Goal: Information Seeking & Learning: Compare options

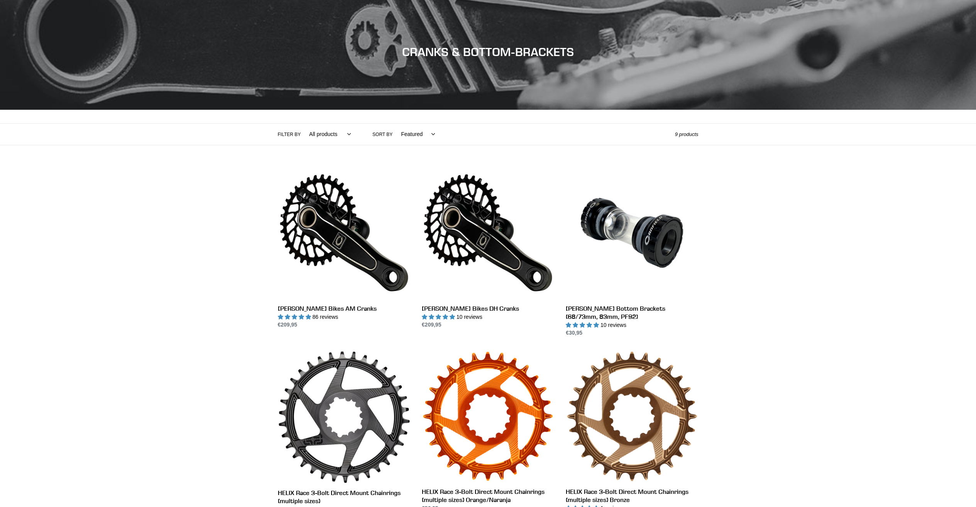
scroll to position [139, 0]
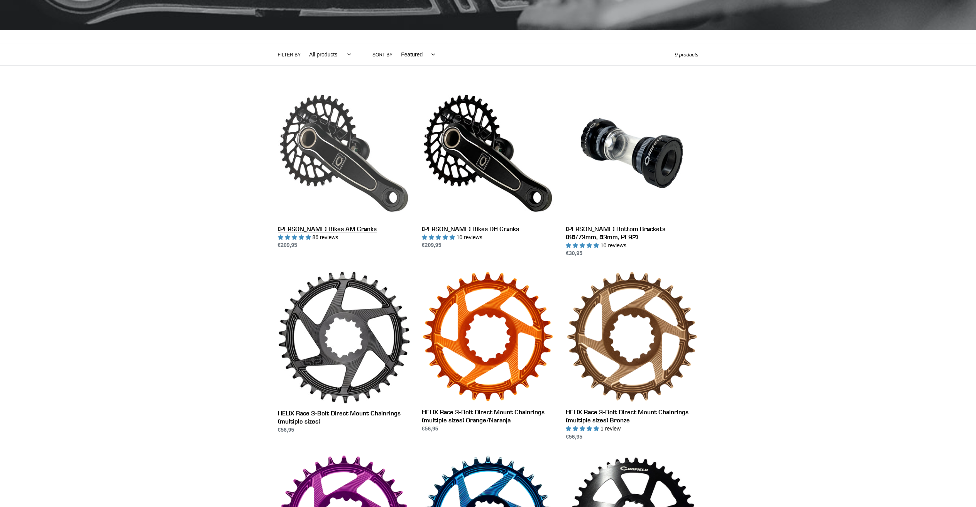
click at [334, 231] on link "[PERSON_NAME] Bikes AM Cranks" at bounding box center [344, 168] width 132 height 163
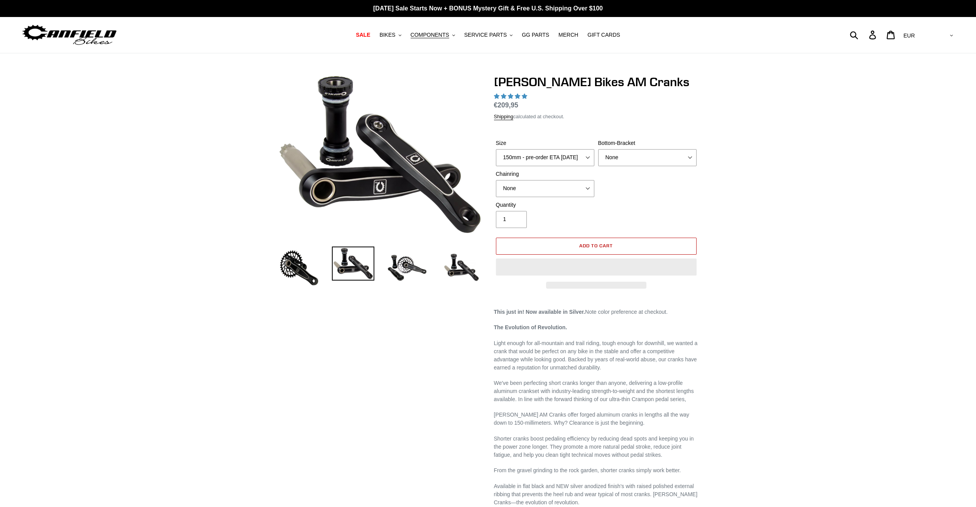
select select "highest-rating"
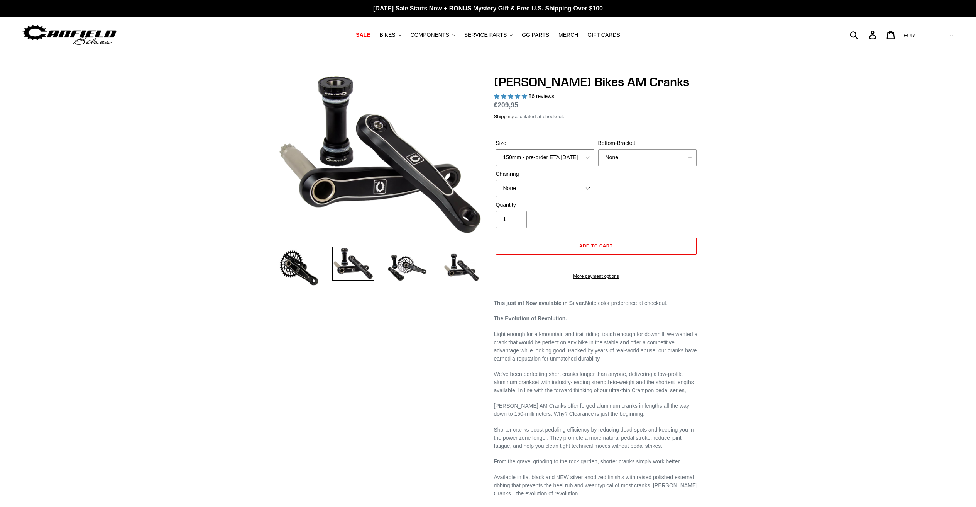
click at [539, 161] on select "150mm - pre-order ETA 9/30/25 155mm - pre-order ETA 9/30/25 160mm - pre-order E…" at bounding box center [545, 157] width 98 height 17
select select "155mm - pre-order ETA 9/30/25"
click at [496, 149] on select "150mm - pre-order ETA 9/30/25 155mm - pre-order ETA 9/30/25 160mm - pre-order E…" at bounding box center [545, 157] width 98 height 17
click at [628, 155] on select "None BSA Threaded 68/73mm Press Fit PF92" at bounding box center [647, 157] width 98 height 17
select select "BSA Threaded 68/73mm"
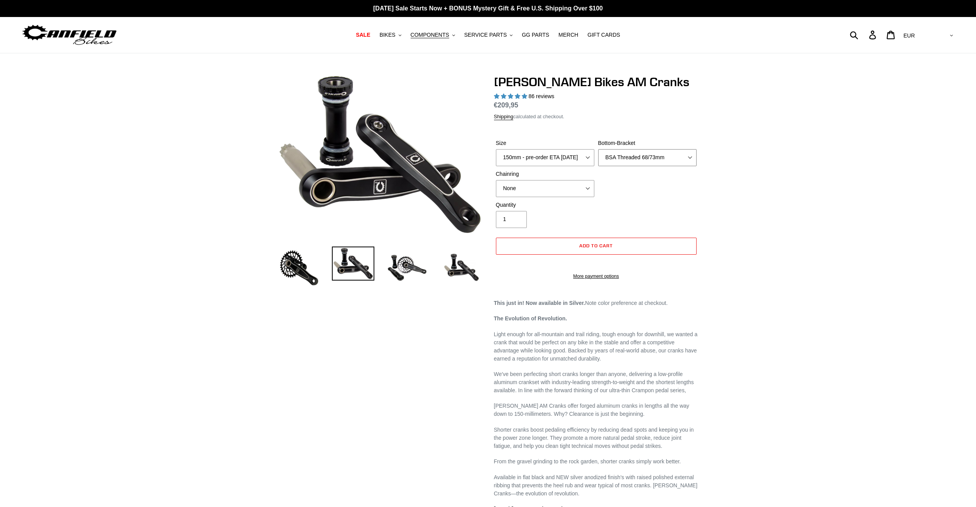
click at [598, 149] on select "None BSA Threaded 68/73mm Press Fit PF92" at bounding box center [647, 157] width 98 height 17
click at [561, 192] on select "None 30t Round (Boost 148) 30t Oval (Boost 148) 32t Round (Boost 148) 32t Oval …" at bounding box center [545, 188] width 98 height 17
click at [496, 180] on select "None 30t Round (Boost 148) 30t Oval (Boost 148) 32t Round (Boost 148) 32t Oval …" at bounding box center [545, 188] width 98 height 17
click at [307, 268] on img at bounding box center [299, 267] width 42 height 42
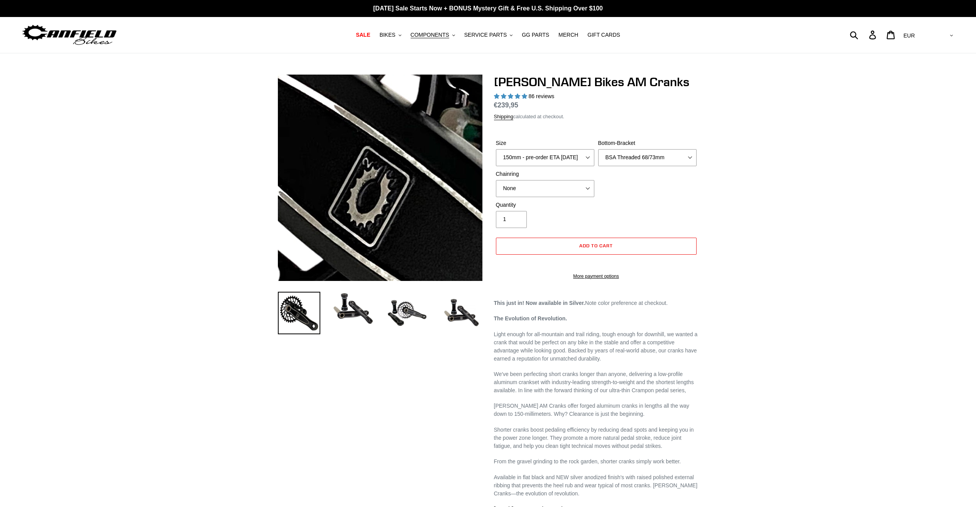
click at [373, 188] on img at bounding box center [398, 149] width 791 height 791
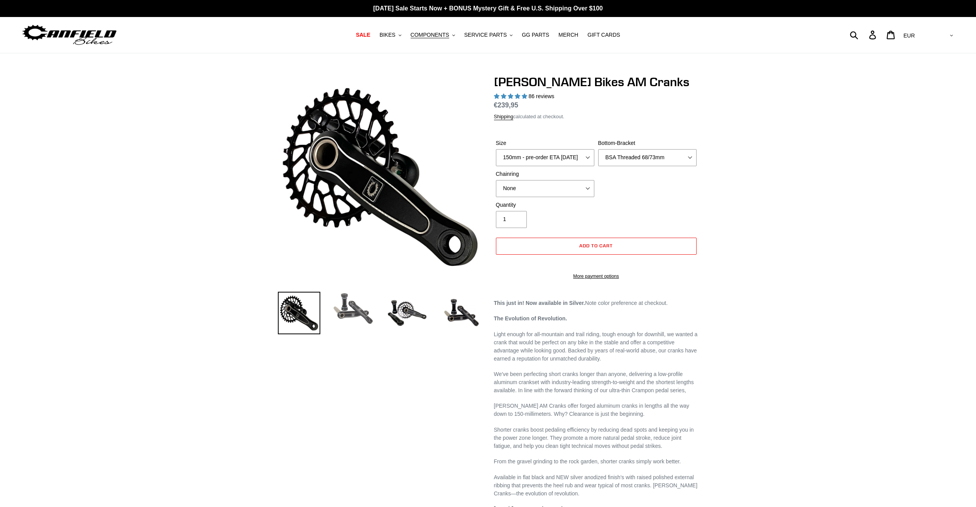
click at [357, 313] on img at bounding box center [353, 309] width 42 height 34
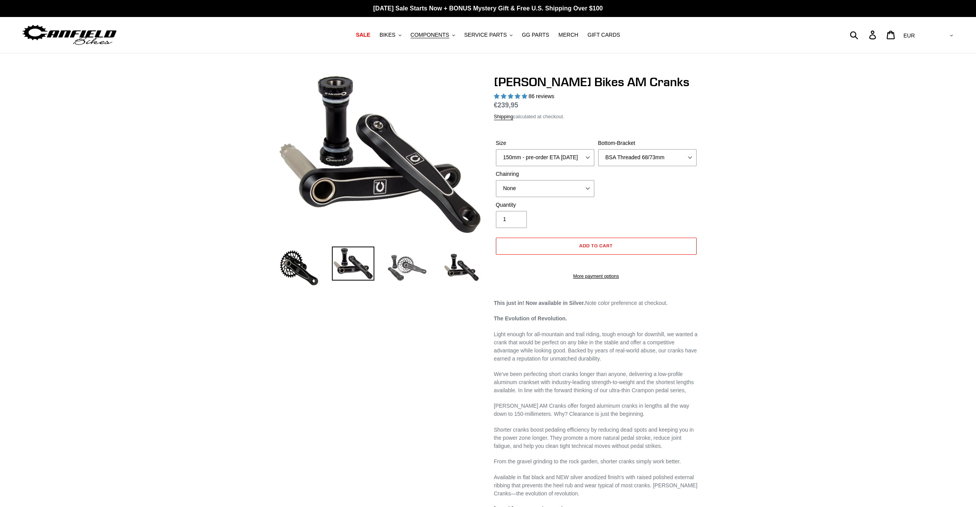
click at [407, 273] on img at bounding box center [407, 267] width 42 height 42
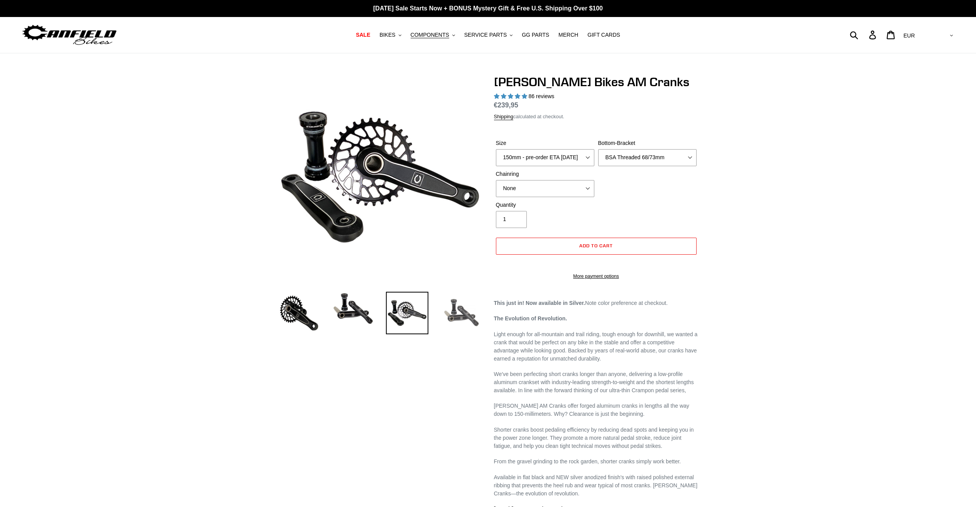
click at [446, 314] on img at bounding box center [461, 313] width 42 height 42
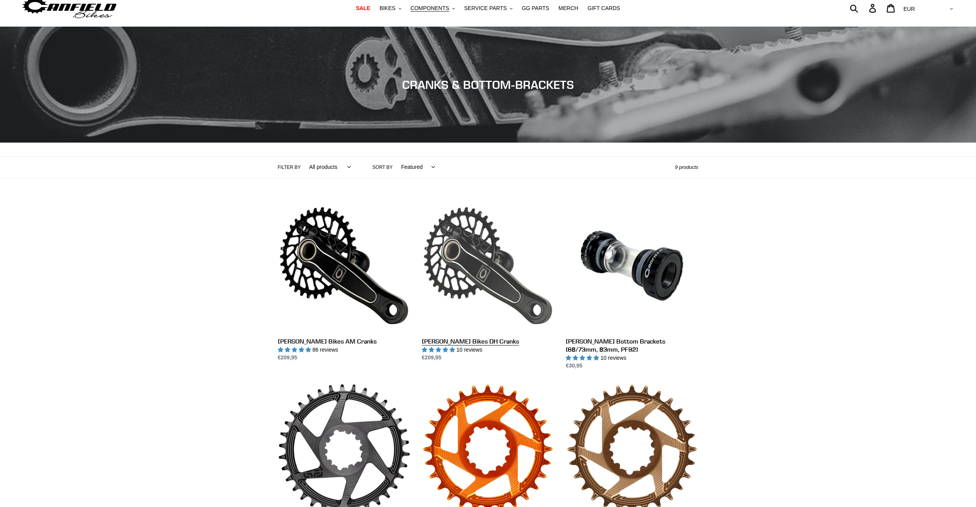
scroll to position [106, 0]
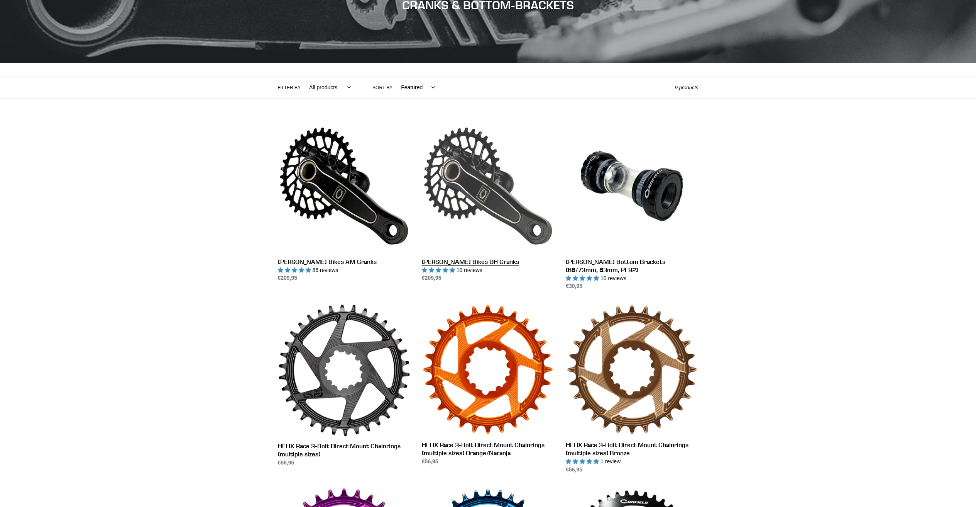
click at [456, 186] on link "[PERSON_NAME] Bikes DH Cranks" at bounding box center [488, 201] width 132 height 163
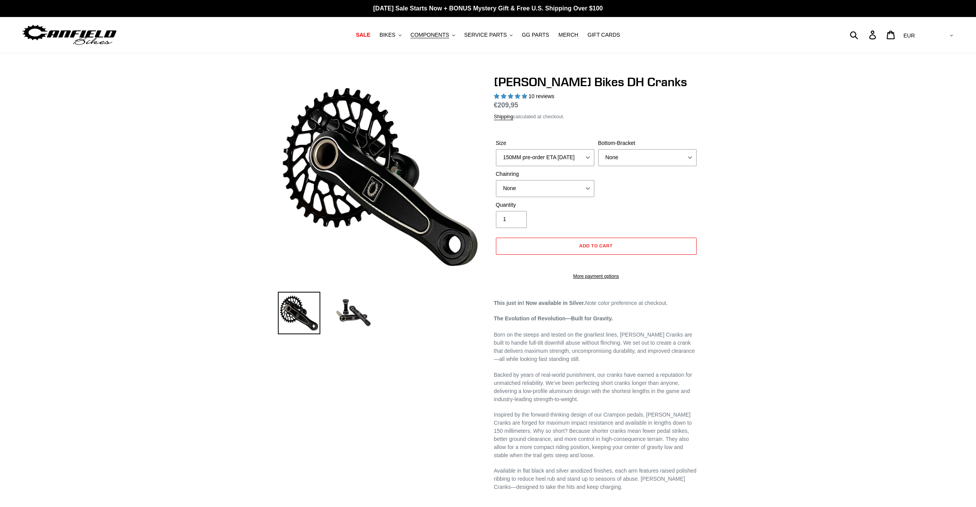
select select "highest-rating"
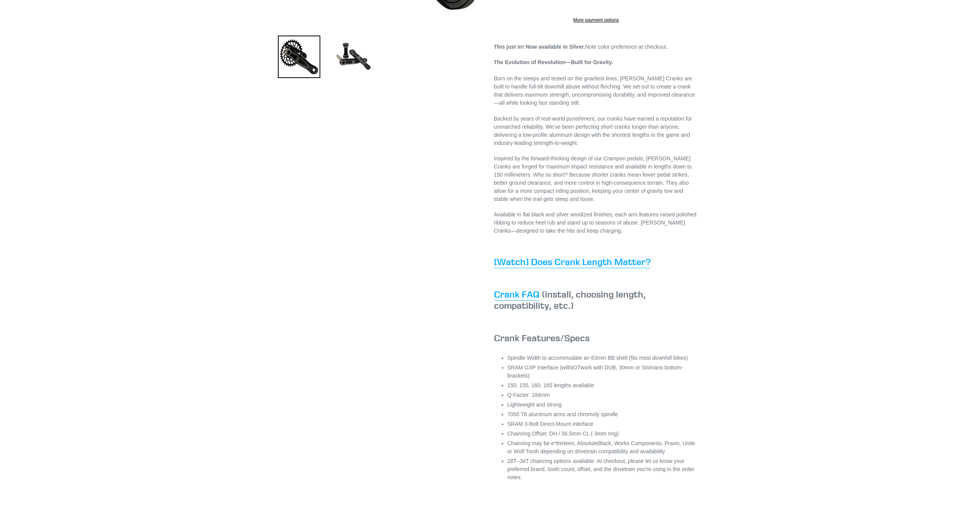
scroll to position [375, 0]
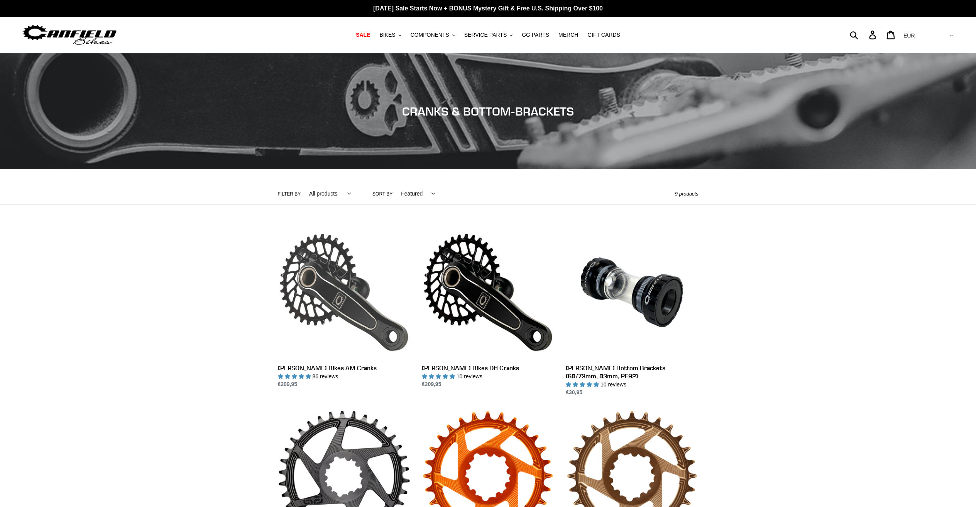
scroll to position [106, 0]
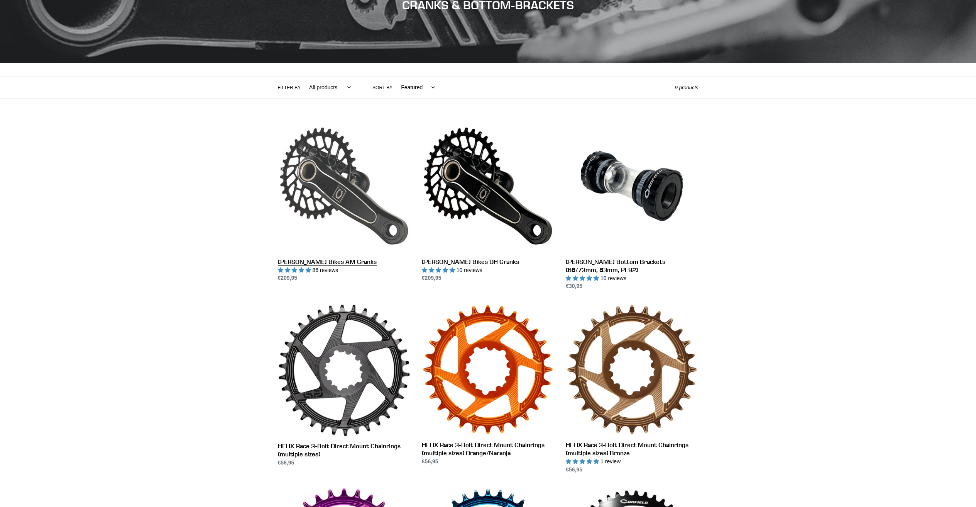
click at [354, 201] on link "Canfield Bikes AM Cranks" at bounding box center [344, 201] width 132 height 163
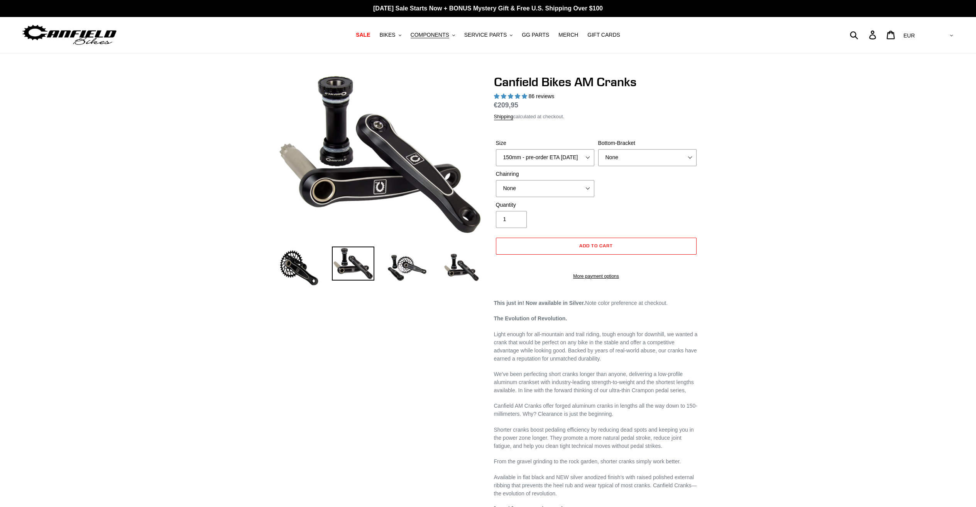
select select "highest-rating"
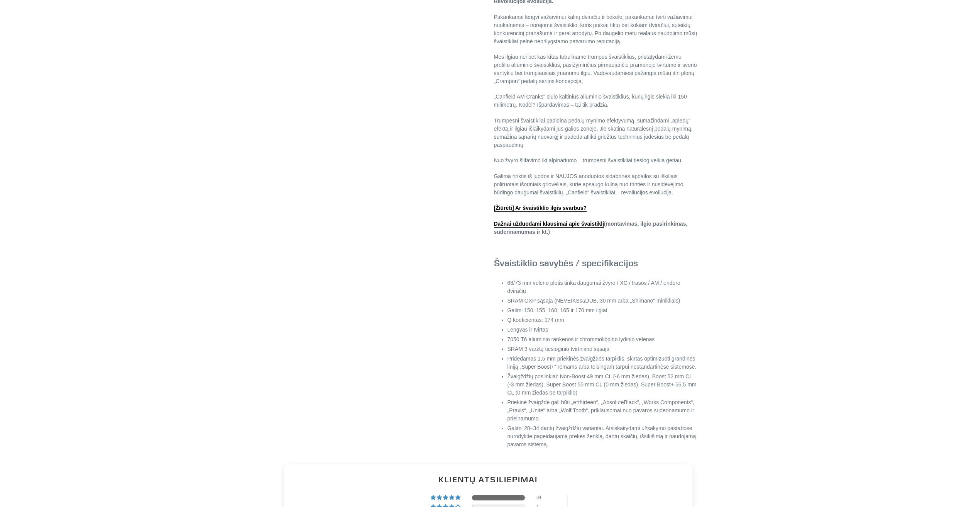
scroll to position [330, 0]
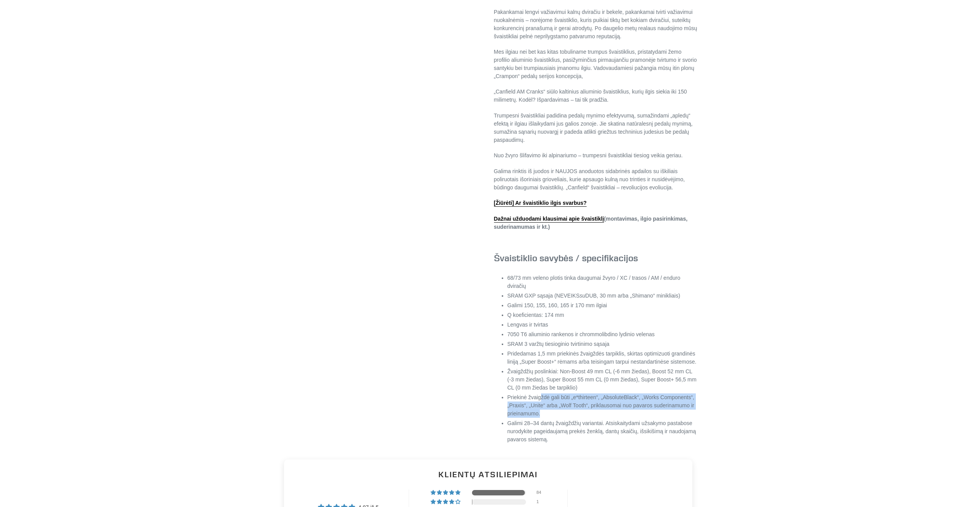
drag, startPoint x: 542, startPoint y: 415, endPoint x: 659, endPoint y: 427, distance: 117.6
click at [659, 417] on li "Priekinė žvaigždė gali būti „e*thirteen“, „AbsoluteBlack“, „Works Components“, …" at bounding box center [603, 405] width 191 height 24
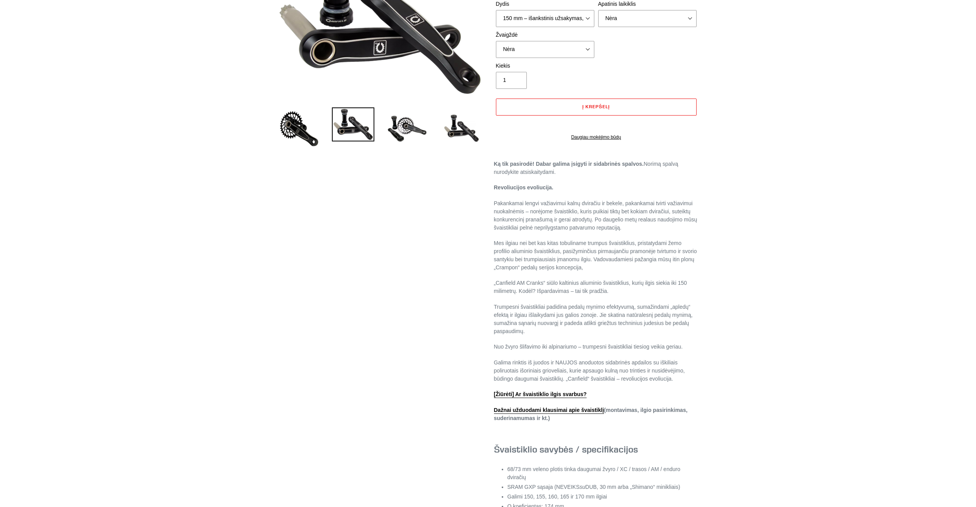
scroll to position [0, 0]
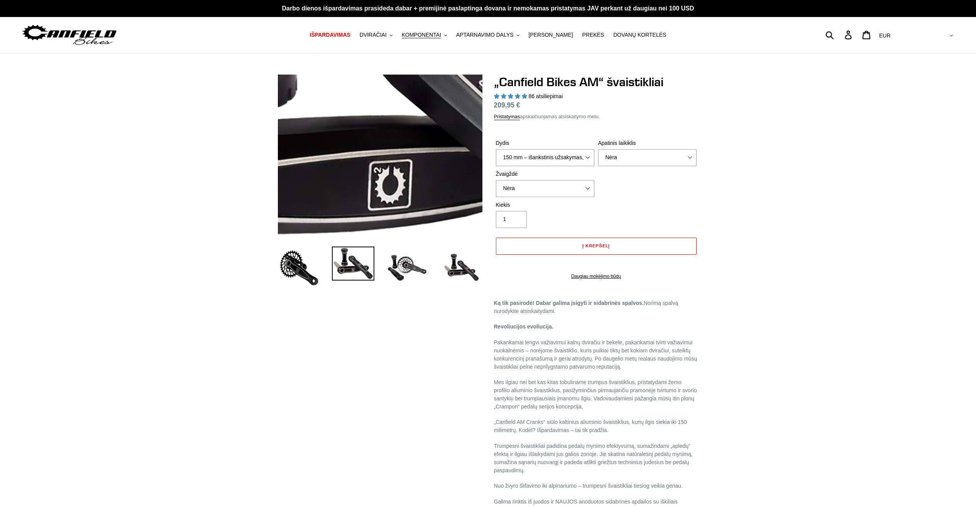
click at [376, 189] on img at bounding box center [391, 74] width 694 height 542
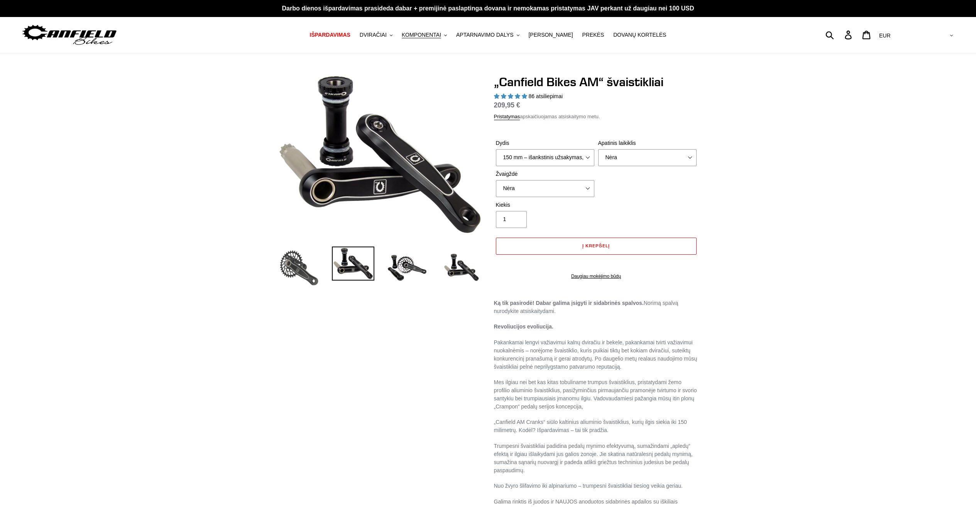
click at [307, 263] on img at bounding box center [299, 267] width 42 height 42
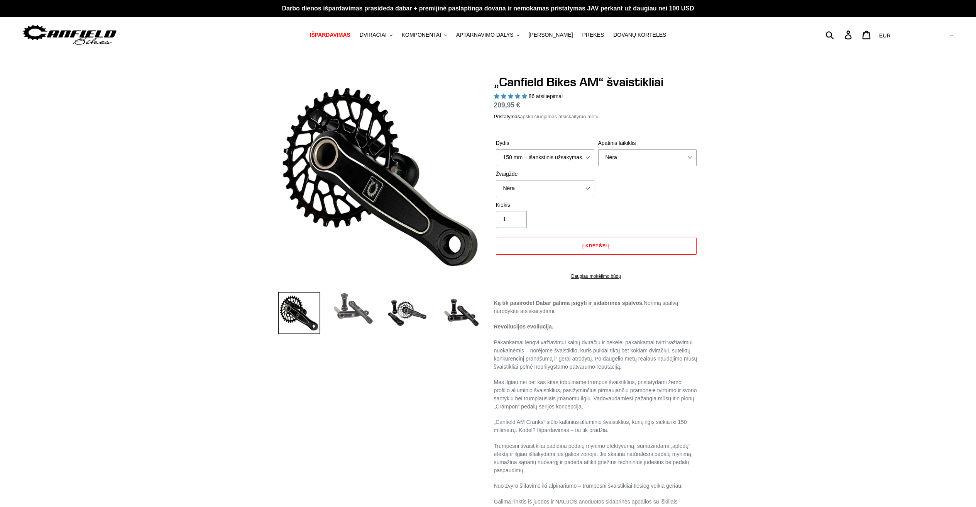
click at [349, 315] on img at bounding box center [353, 309] width 42 height 34
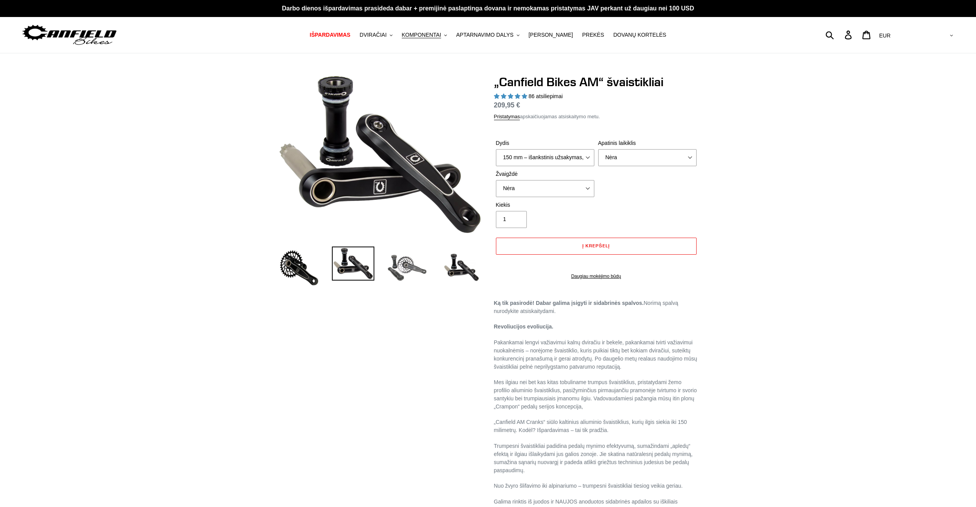
click at [399, 282] on img at bounding box center [407, 267] width 42 height 42
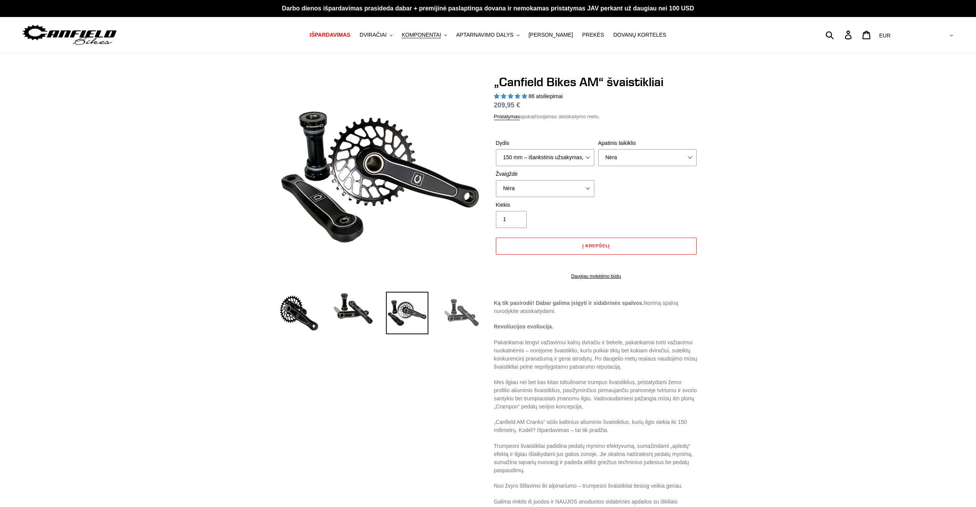
click at [472, 314] on img at bounding box center [461, 313] width 42 height 42
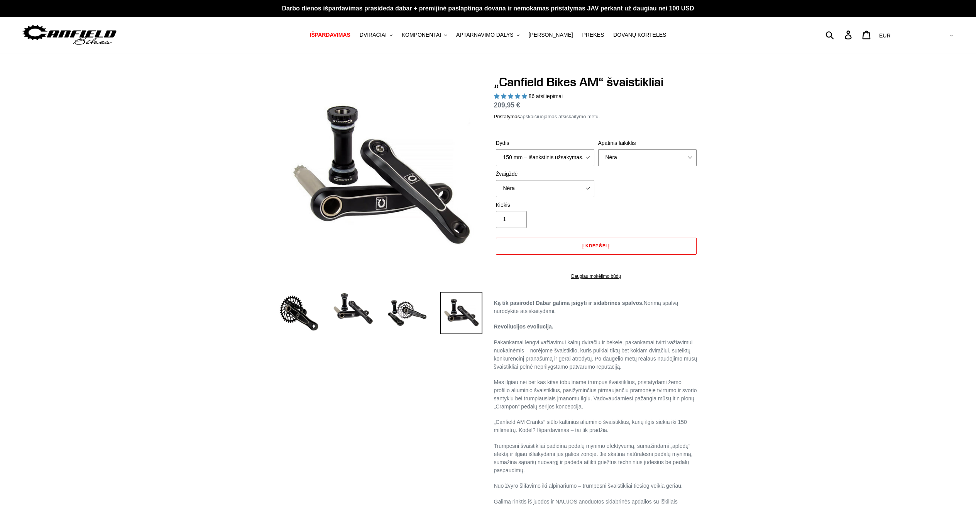
click at [611, 163] on select "Nėra BSA srieginė 68/73 mm Presuojamasis tinkas PF92" at bounding box center [647, 157] width 98 height 17
select select "BSA Threaded 68/73mm"
click at [598, 149] on select "Nėra BSA srieginė 68/73 mm Presuojamasis tinkas PF92" at bounding box center [647, 157] width 98 height 17
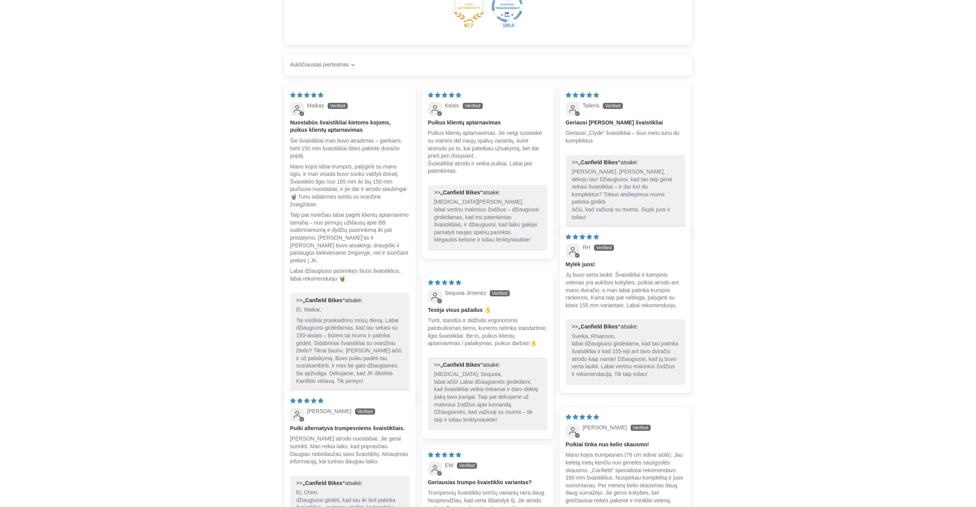
scroll to position [1334, 0]
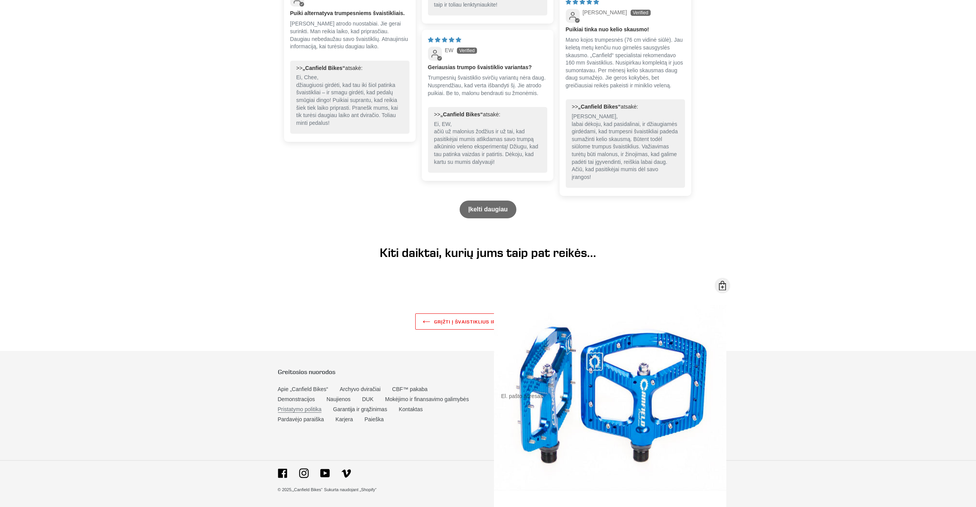
click at [322, 406] on font "Pristatymo politika" at bounding box center [300, 409] width 44 height 6
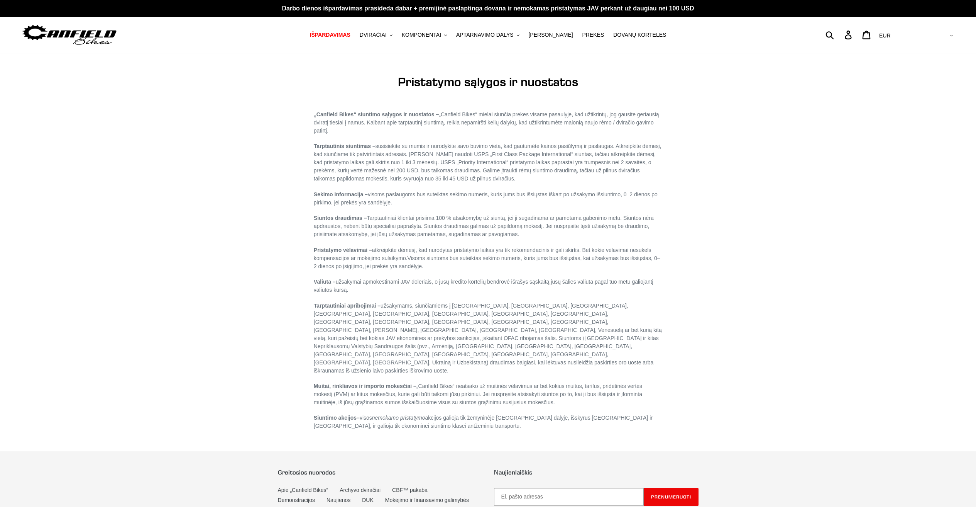
click at [328, 34] on font "IŠPARDAVIMAS" at bounding box center [330, 35] width 41 height 6
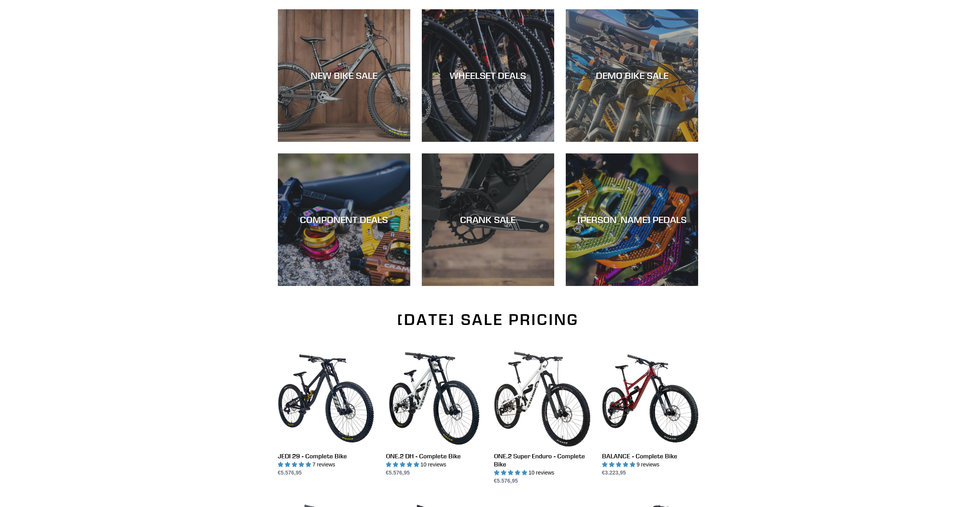
scroll to position [229, 0]
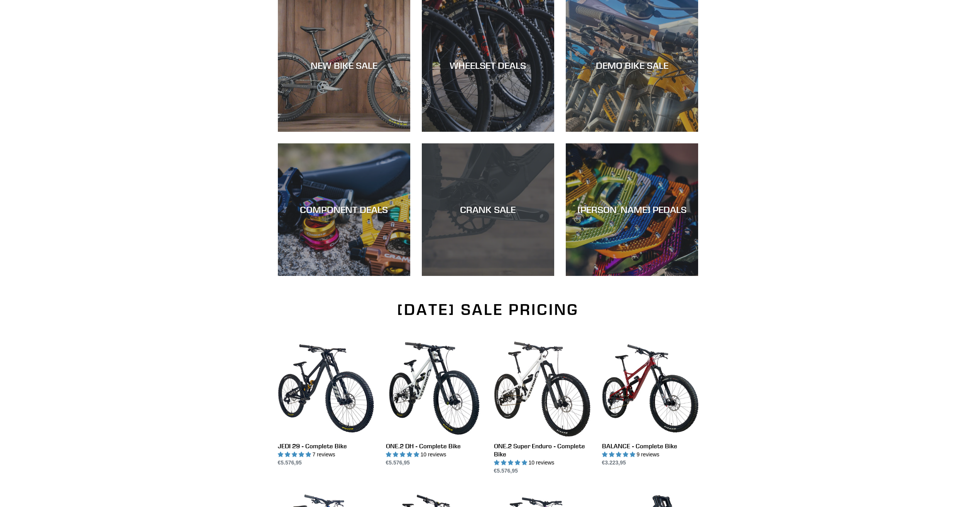
click at [488, 276] on div "CRANK SALE" at bounding box center [488, 276] width 132 height 0
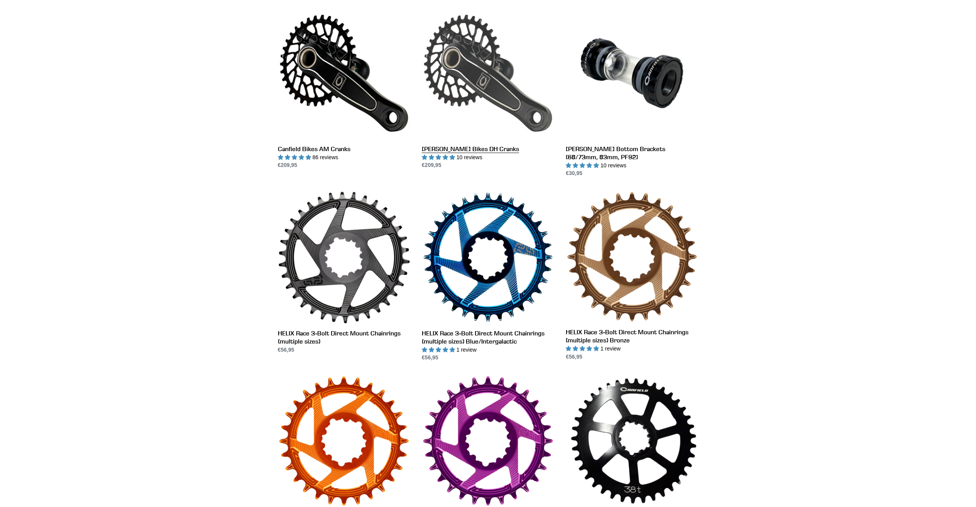
scroll to position [214, 0]
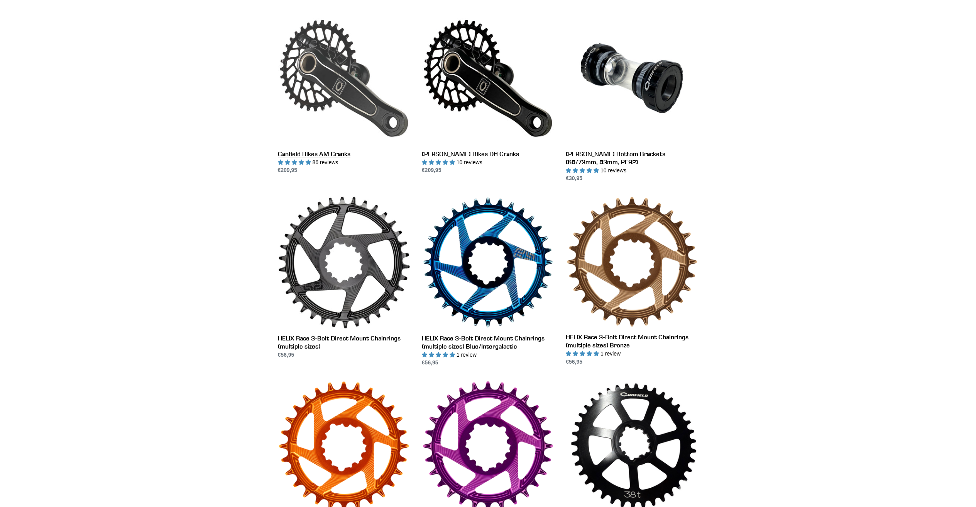
click at [361, 96] on link "Canfield Bikes AM Cranks" at bounding box center [344, 93] width 132 height 163
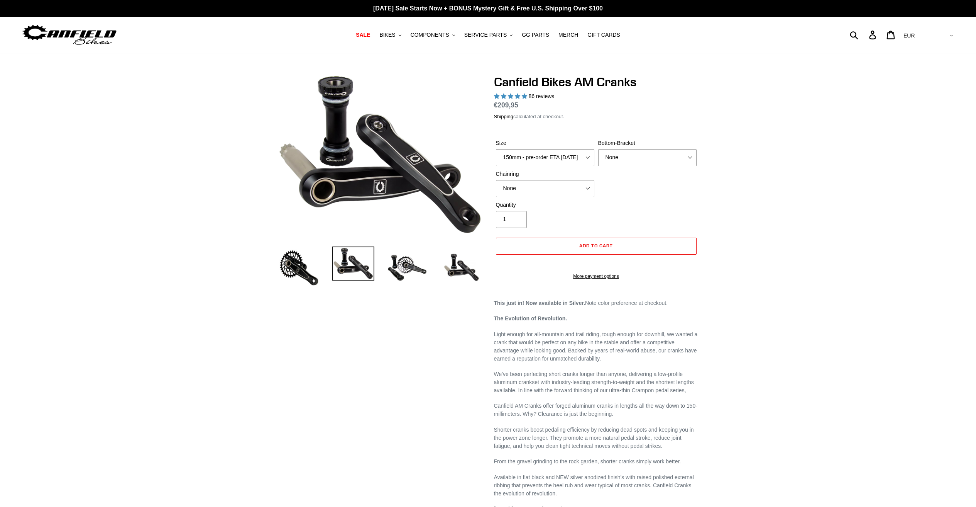
select select "highest-rating"
